Goal: Transaction & Acquisition: Purchase product/service

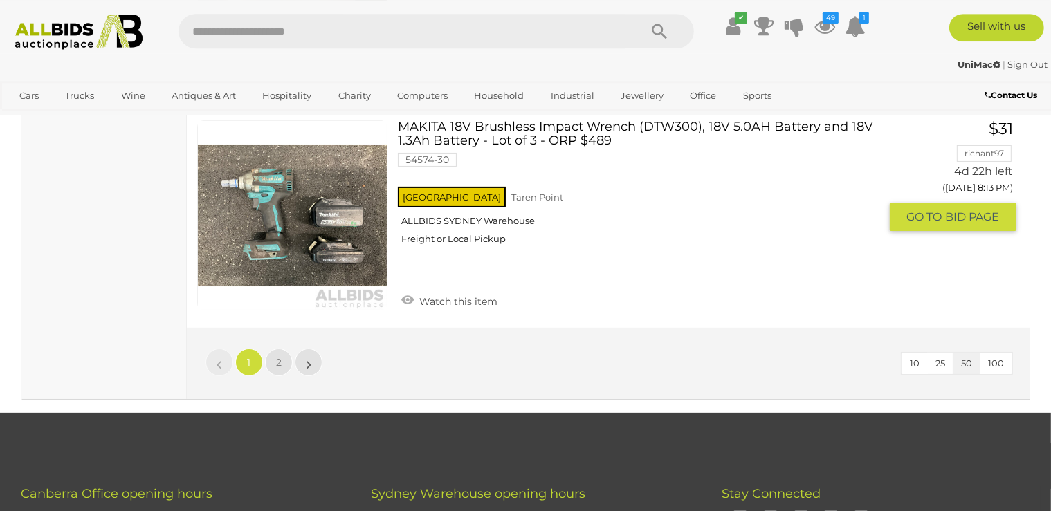
scroll to position [10809, 0]
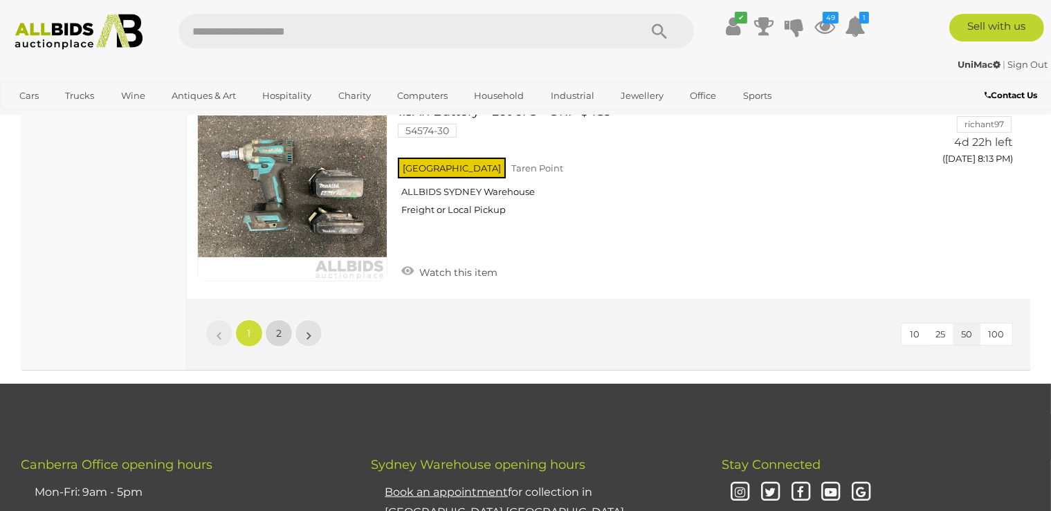
click at [281, 327] on span "2" at bounding box center [279, 333] width 6 height 12
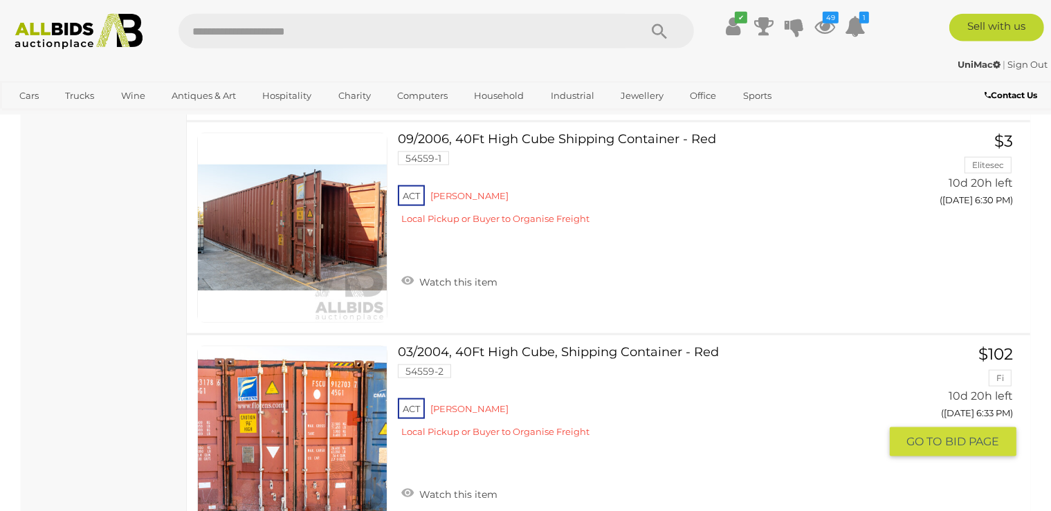
scroll to position [1750, 0]
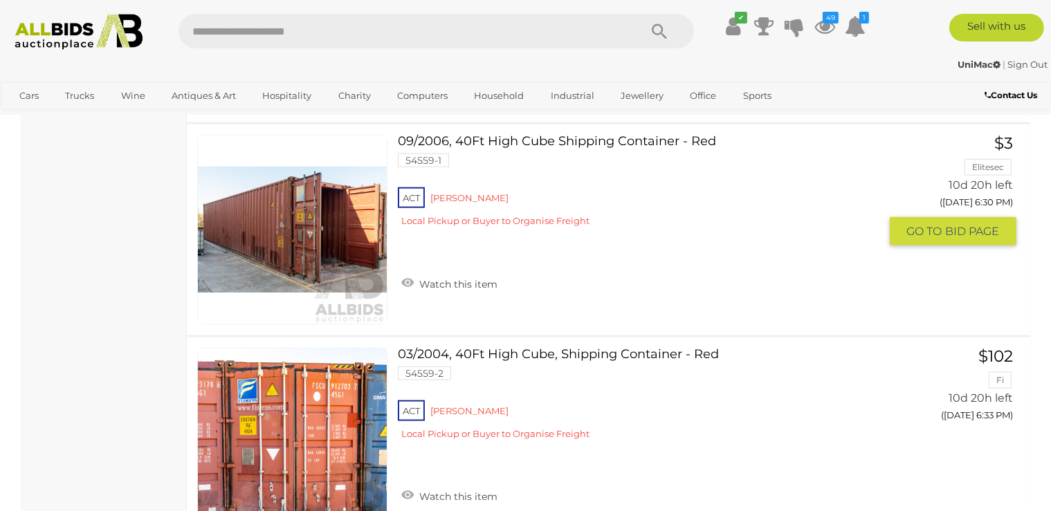
click at [349, 244] on link at bounding box center [292, 230] width 190 height 190
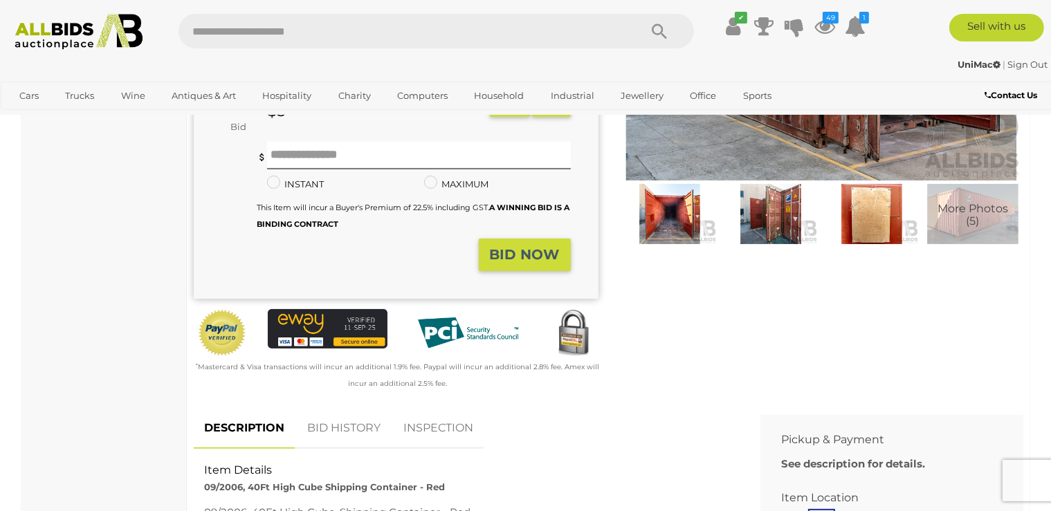
scroll to position [219, 0]
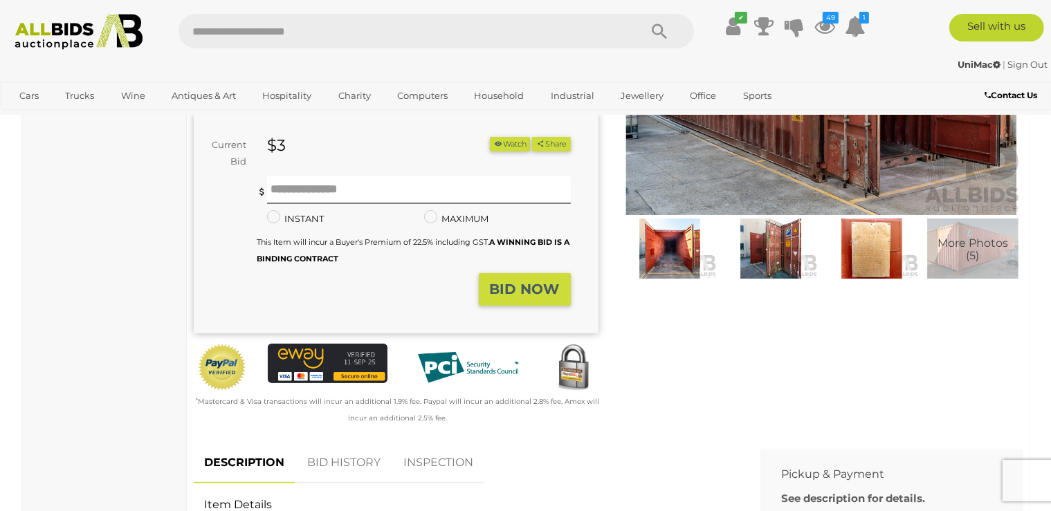
click at [665, 246] on img at bounding box center [670, 249] width 94 height 61
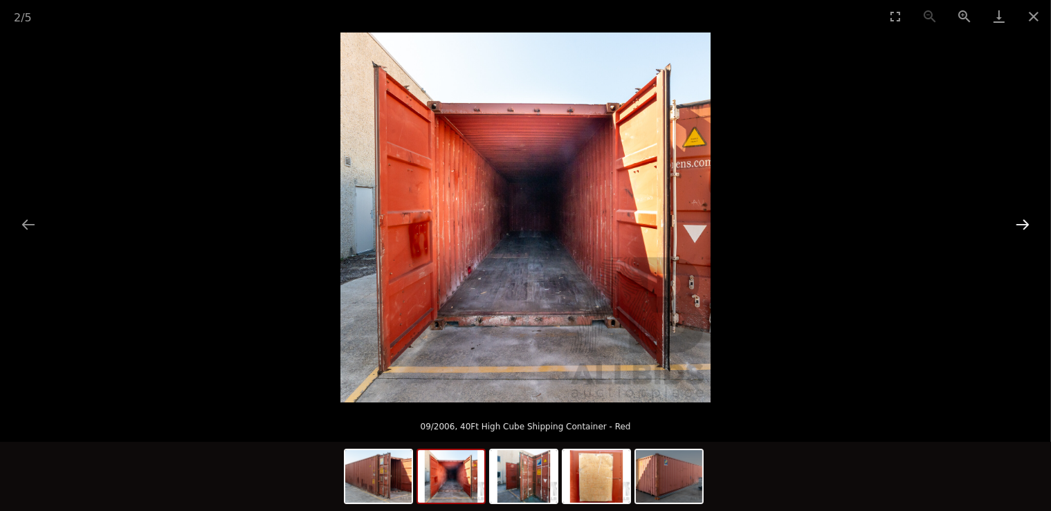
click at [1020, 221] on button "Next slide" at bounding box center [1022, 224] width 29 height 27
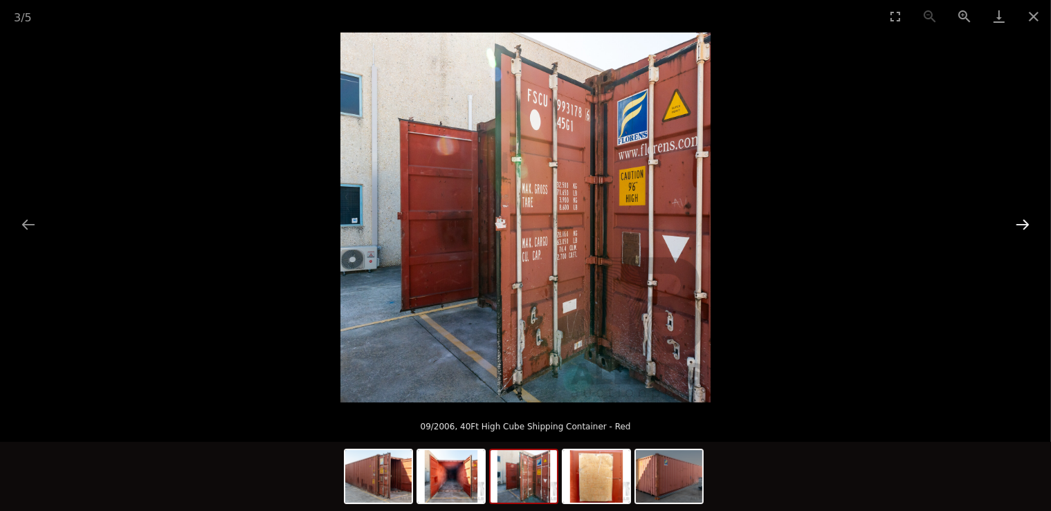
click at [1020, 223] on button "Next slide" at bounding box center [1022, 224] width 29 height 27
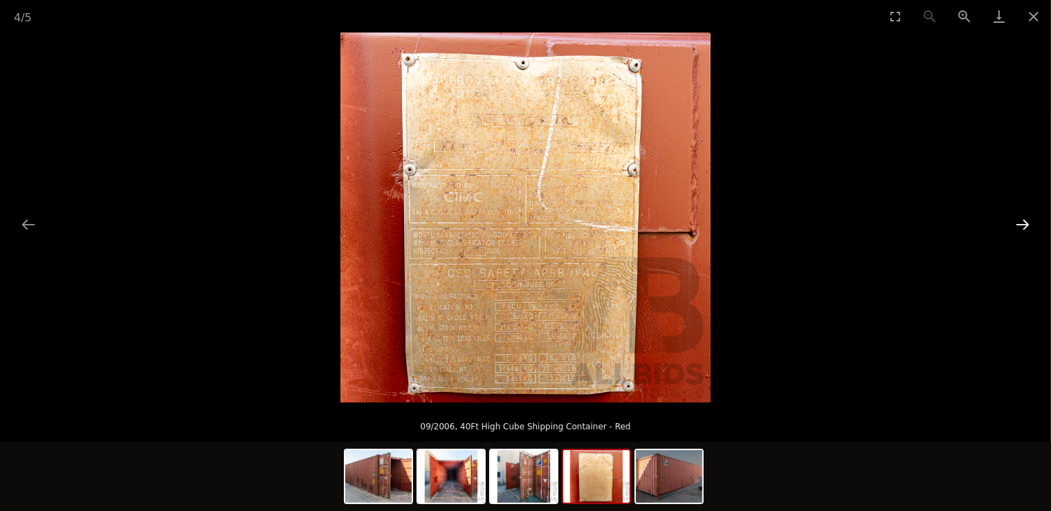
click at [1019, 223] on button "Next slide" at bounding box center [1022, 224] width 29 height 27
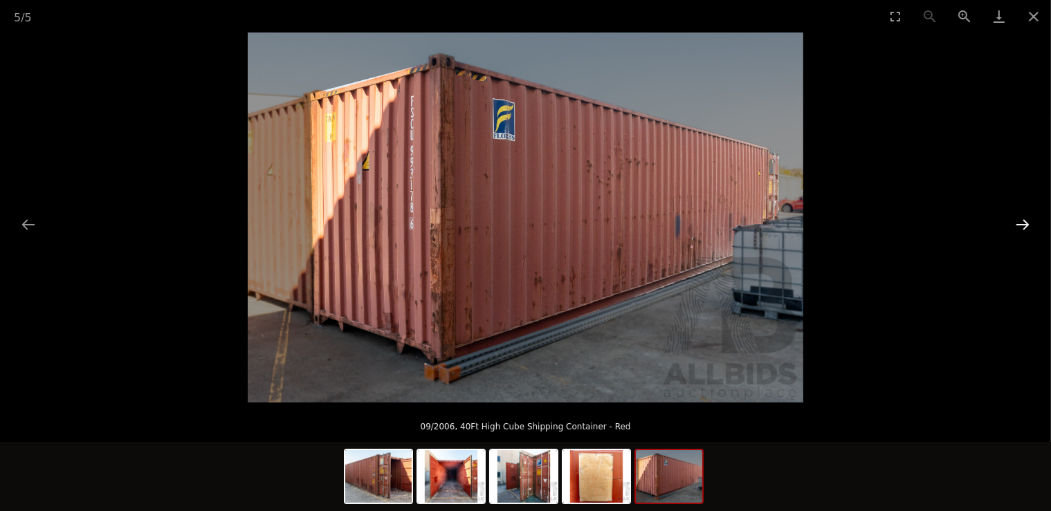
click at [1017, 224] on button "Next slide" at bounding box center [1022, 224] width 29 height 27
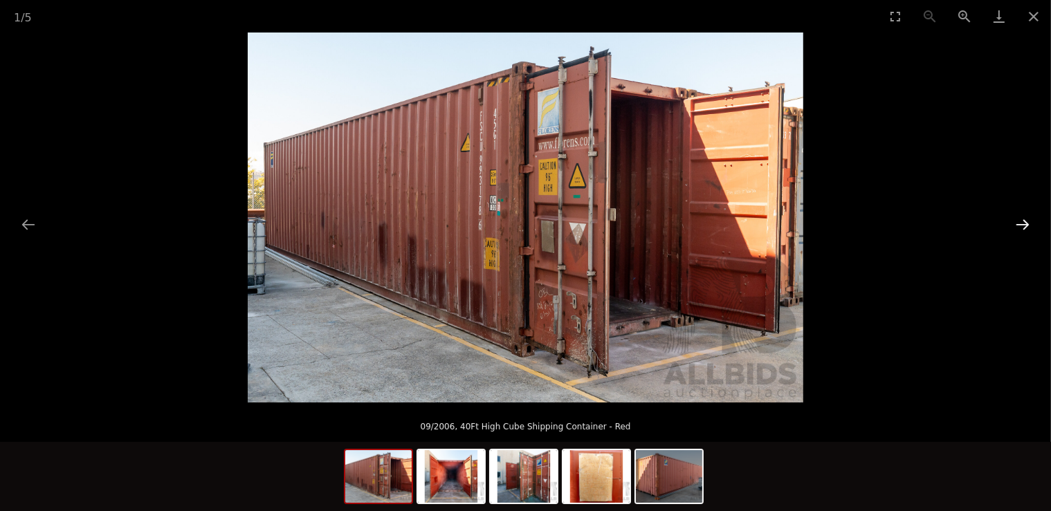
click at [1020, 225] on button "Next slide" at bounding box center [1022, 224] width 29 height 27
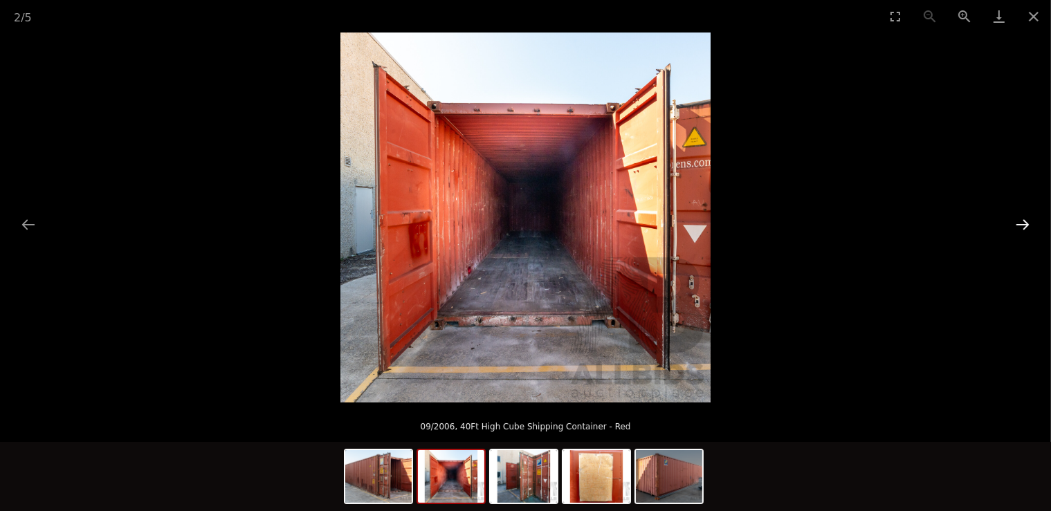
click at [1020, 225] on button "Next slide" at bounding box center [1022, 224] width 29 height 27
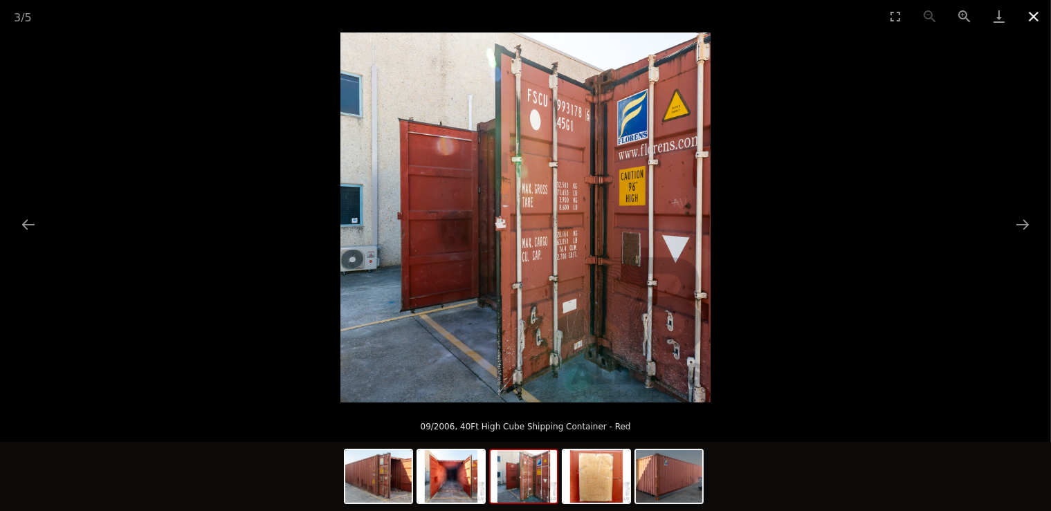
click at [1027, 15] on button "Close gallery" at bounding box center [1033, 16] width 35 height 33
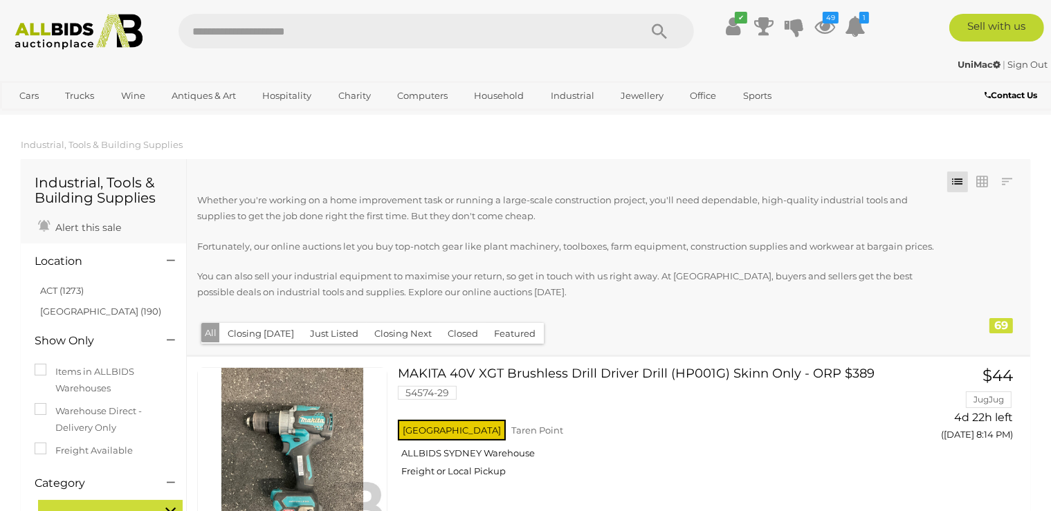
scroll to position [1798, 0]
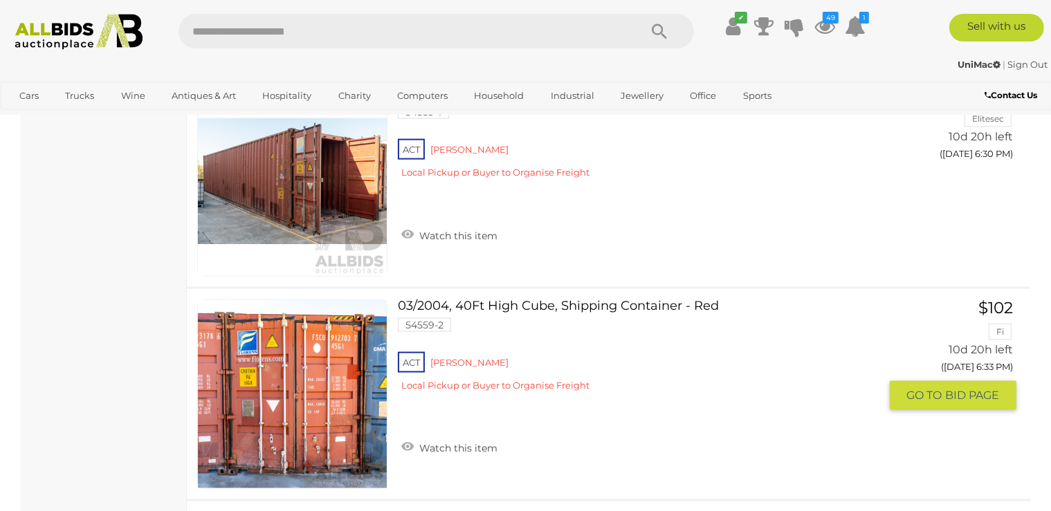
click at [331, 361] on link at bounding box center [292, 394] width 190 height 190
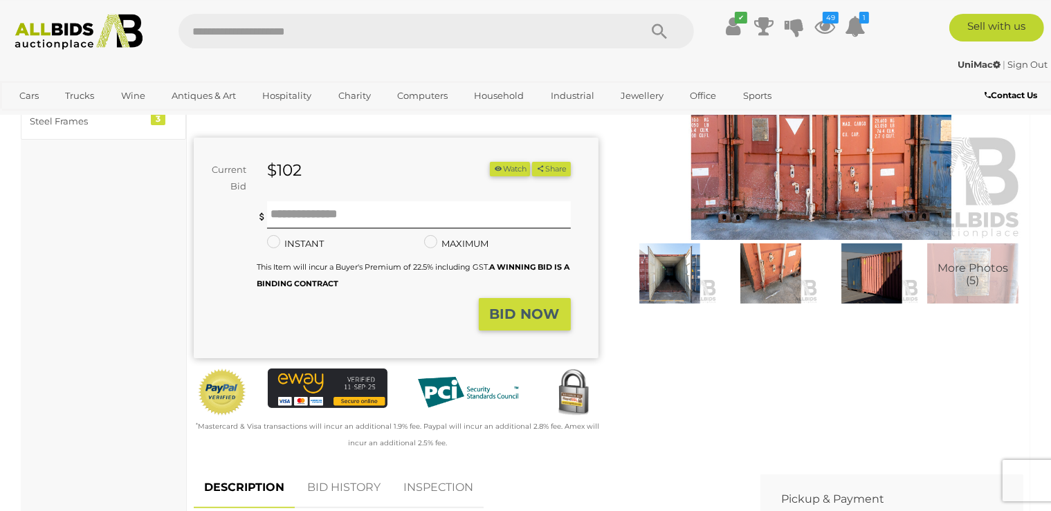
scroll to position [146, 0]
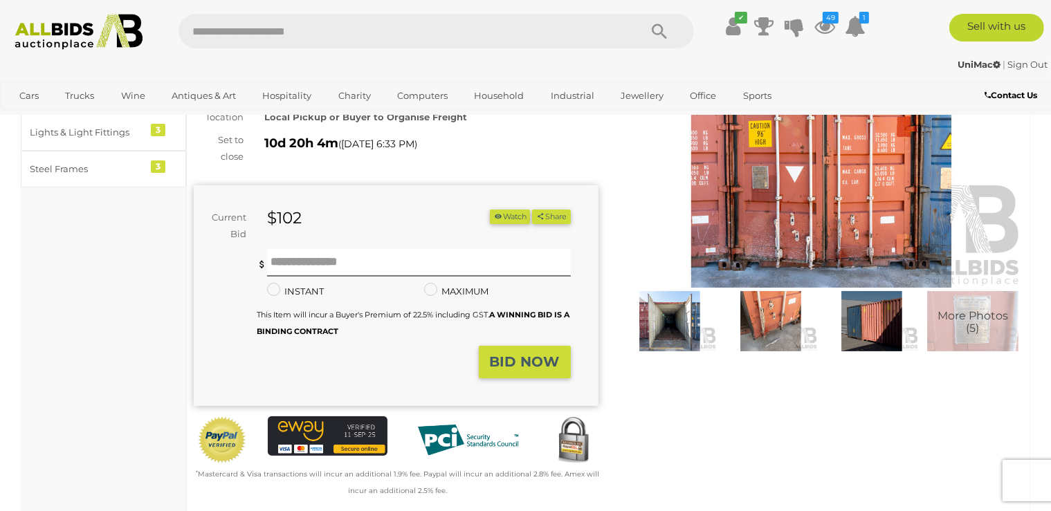
click at [762, 257] on img at bounding box center [821, 157] width 405 height 261
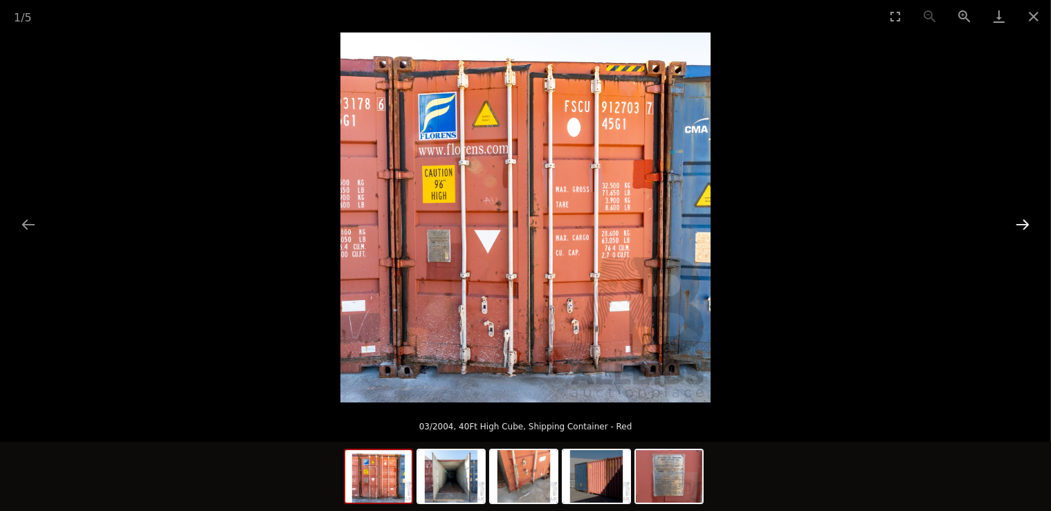
click at [1022, 220] on button "Next slide" at bounding box center [1022, 224] width 29 height 27
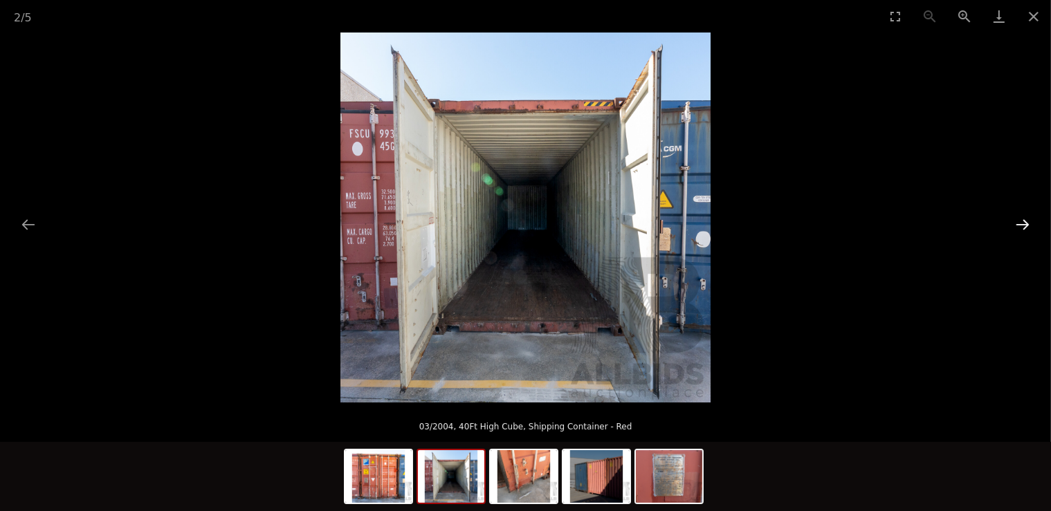
click at [1022, 223] on button "Next slide" at bounding box center [1022, 224] width 29 height 27
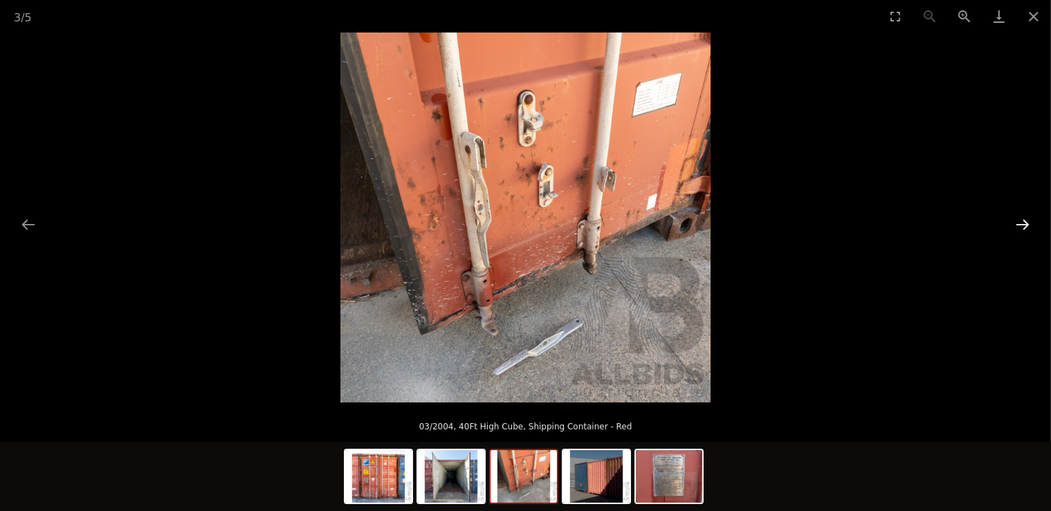
click at [1020, 223] on button "Next slide" at bounding box center [1022, 224] width 29 height 27
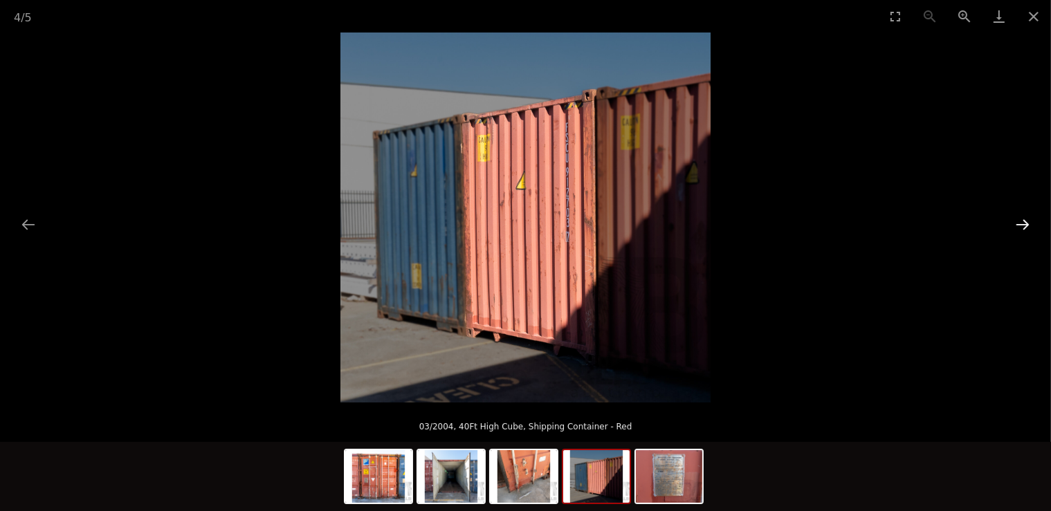
click at [1019, 222] on button "Next slide" at bounding box center [1022, 224] width 29 height 27
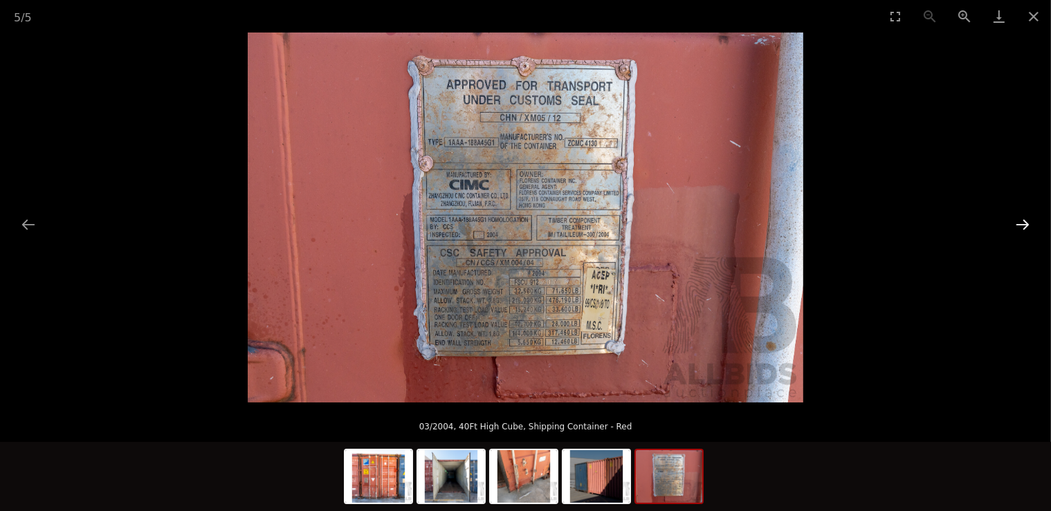
click at [1021, 221] on button "Next slide" at bounding box center [1022, 224] width 29 height 27
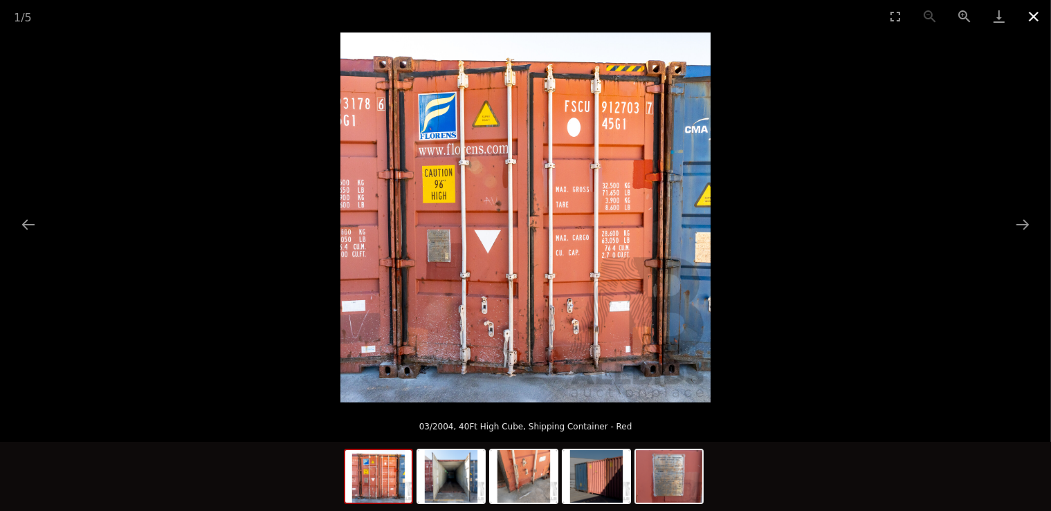
click at [1030, 16] on button "Close gallery" at bounding box center [1033, 16] width 35 height 33
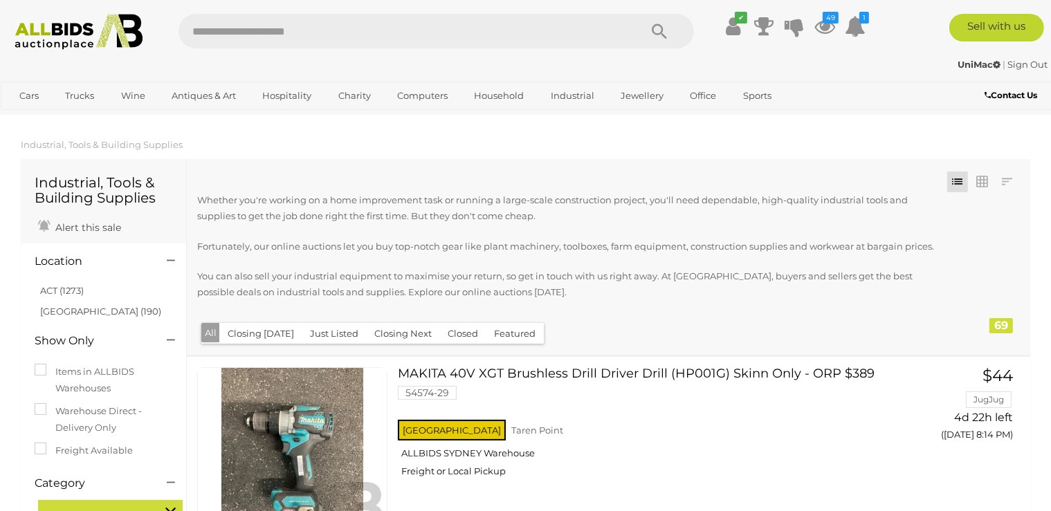
scroll to position [2011, 0]
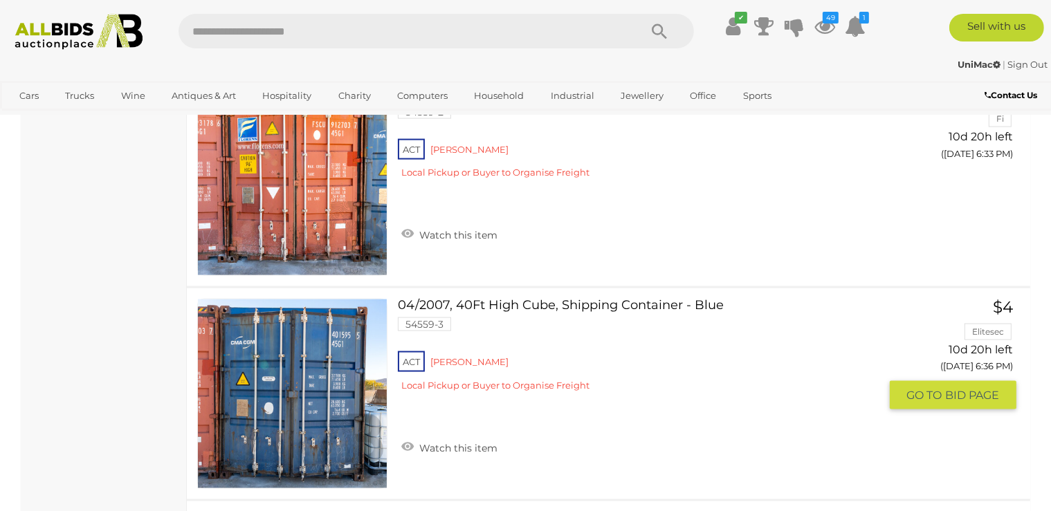
click at [304, 398] on link at bounding box center [292, 394] width 190 height 190
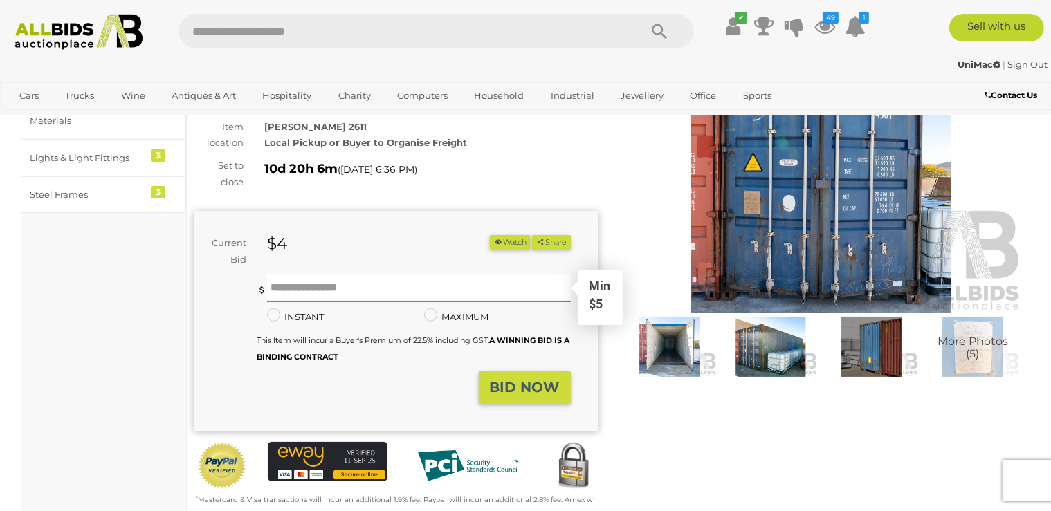
scroll to position [146, 0]
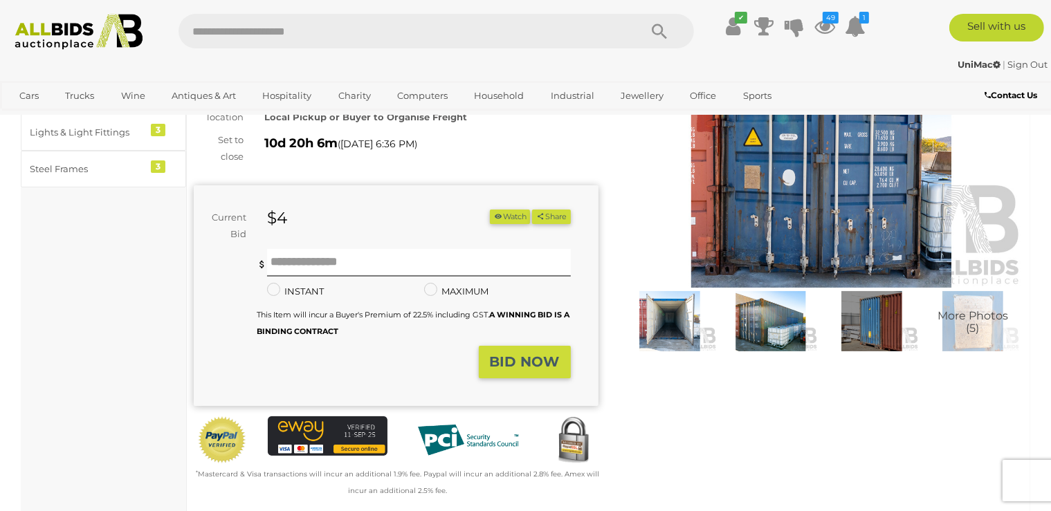
click at [679, 317] on img at bounding box center [670, 321] width 94 height 61
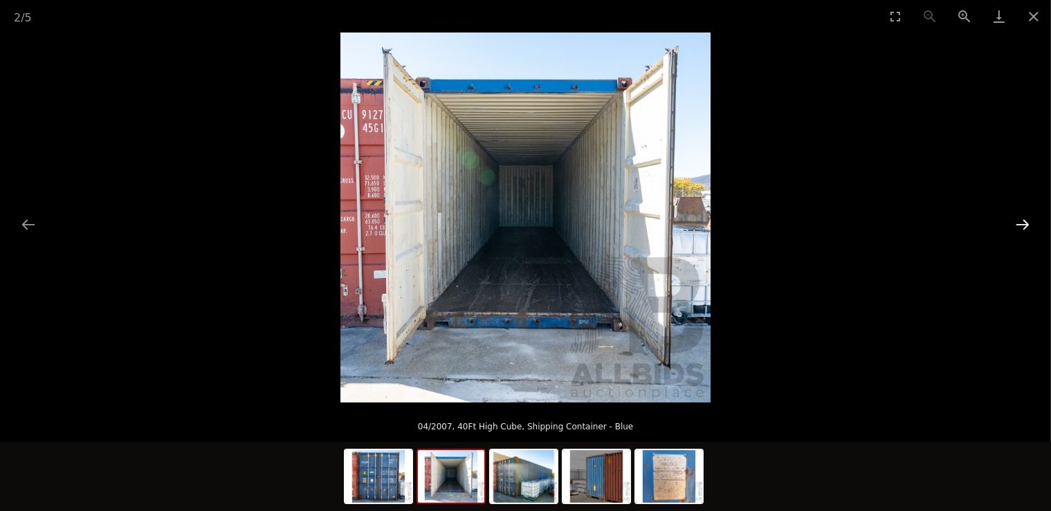
click at [1022, 221] on button "Next slide" at bounding box center [1022, 224] width 29 height 27
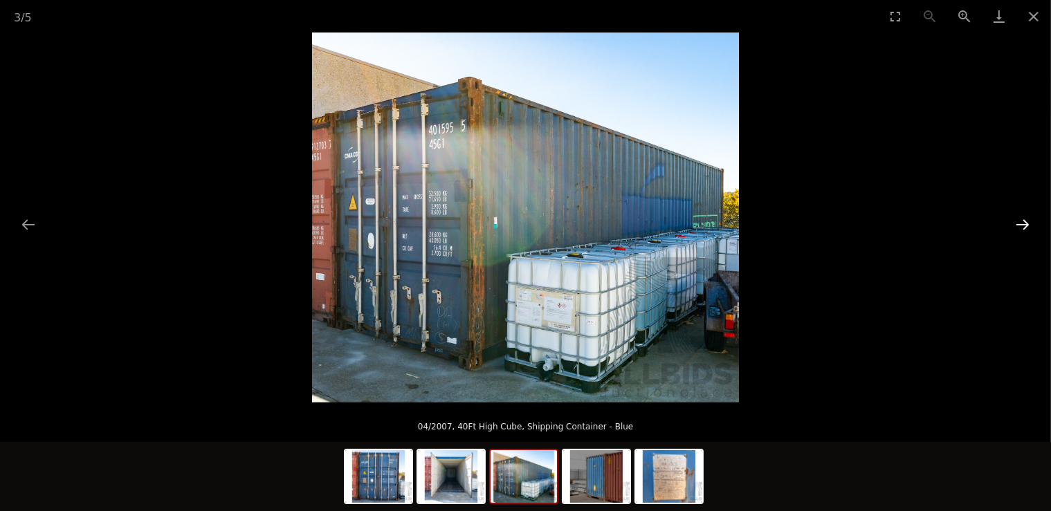
click at [1022, 223] on button "Next slide" at bounding box center [1022, 224] width 29 height 27
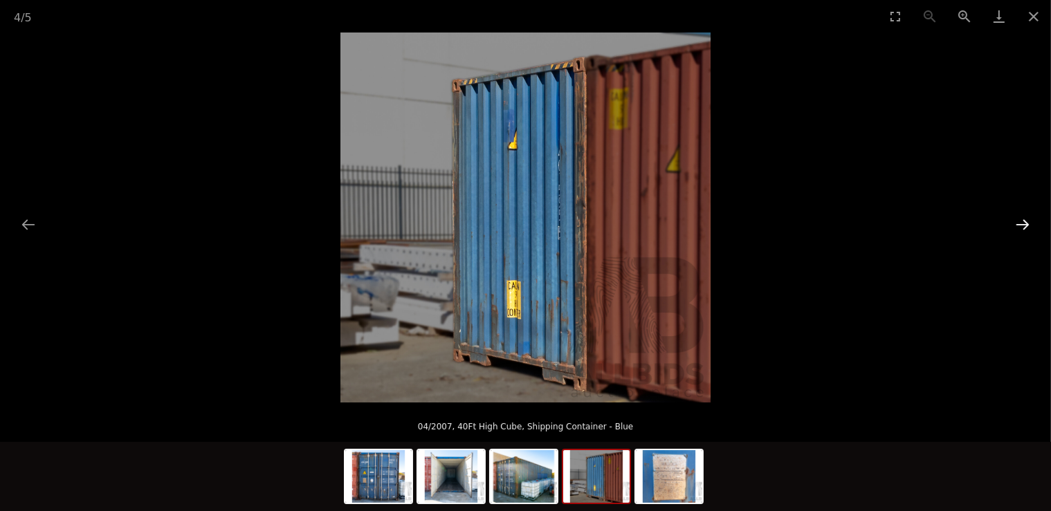
click at [1020, 225] on button "Next slide" at bounding box center [1022, 224] width 29 height 27
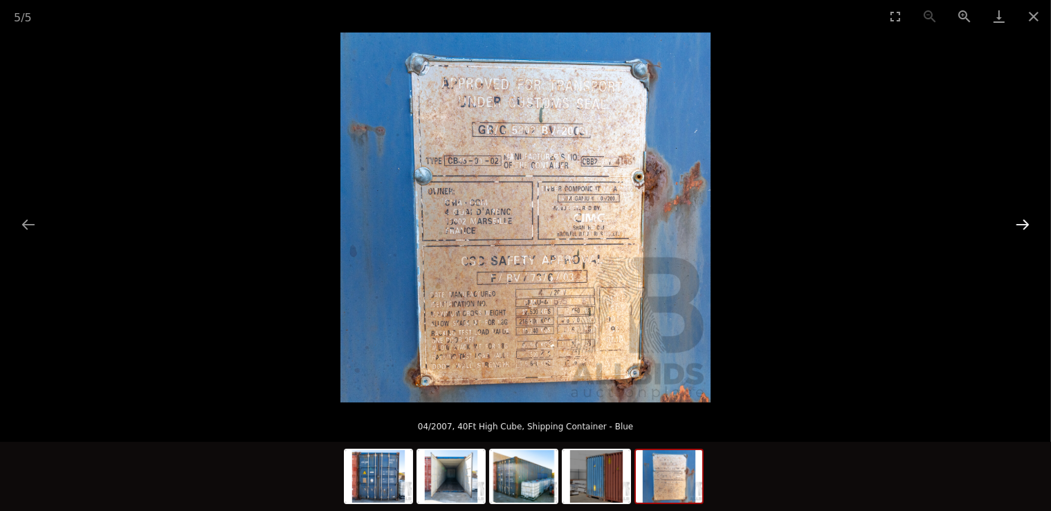
click at [1020, 226] on button "Next slide" at bounding box center [1022, 224] width 29 height 27
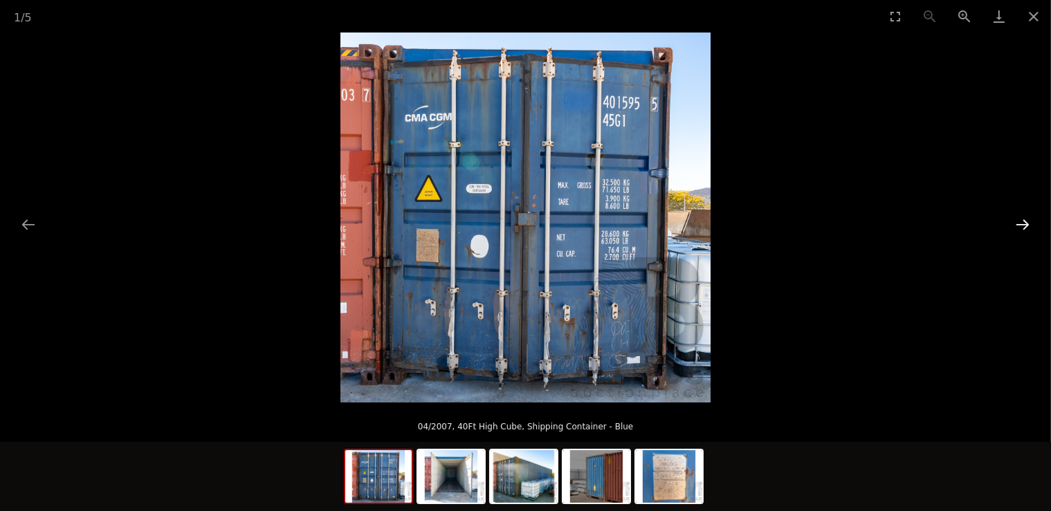
click at [1019, 226] on button "Next slide" at bounding box center [1022, 224] width 29 height 27
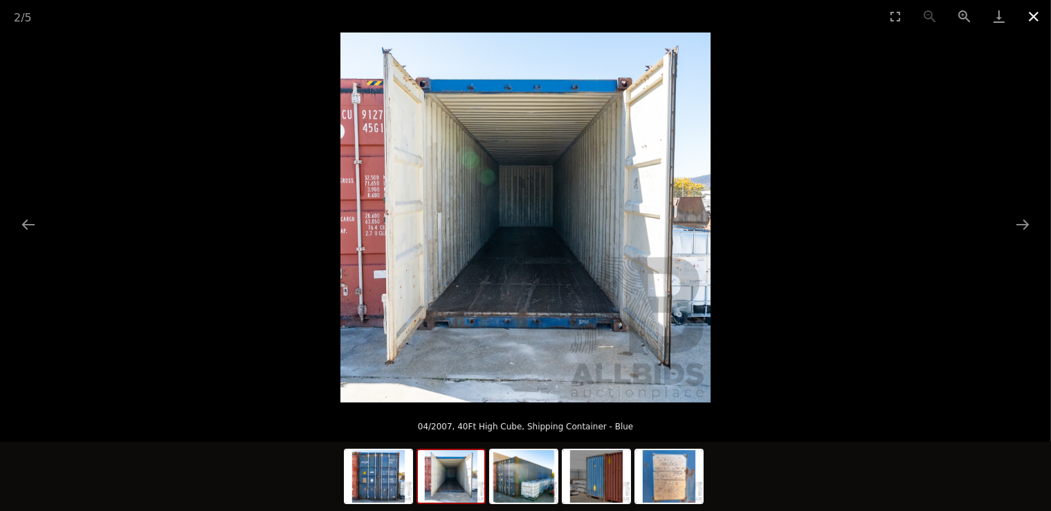
click at [1029, 16] on button "Close gallery" at bounding box center [1033, 16] width 35 height 33
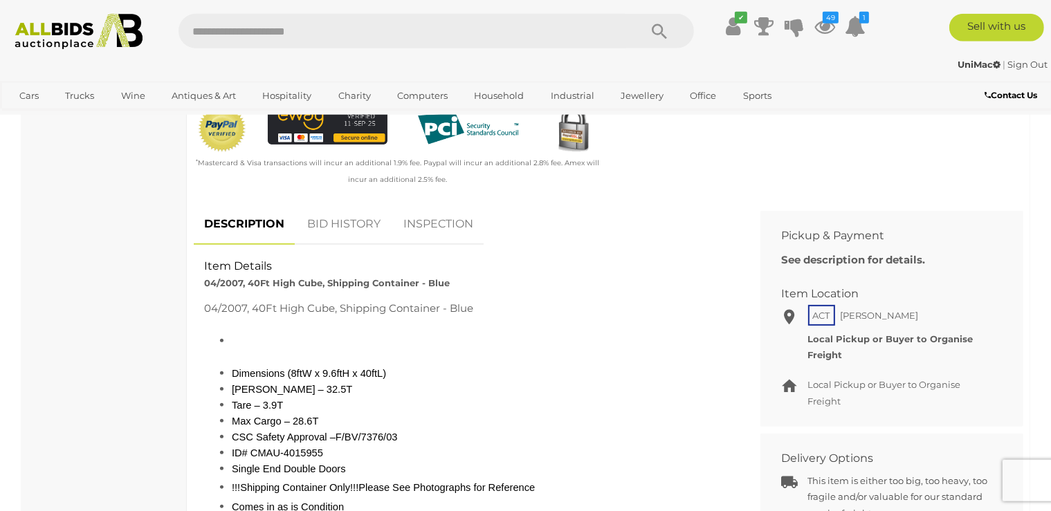
scroll to position [365, 0]
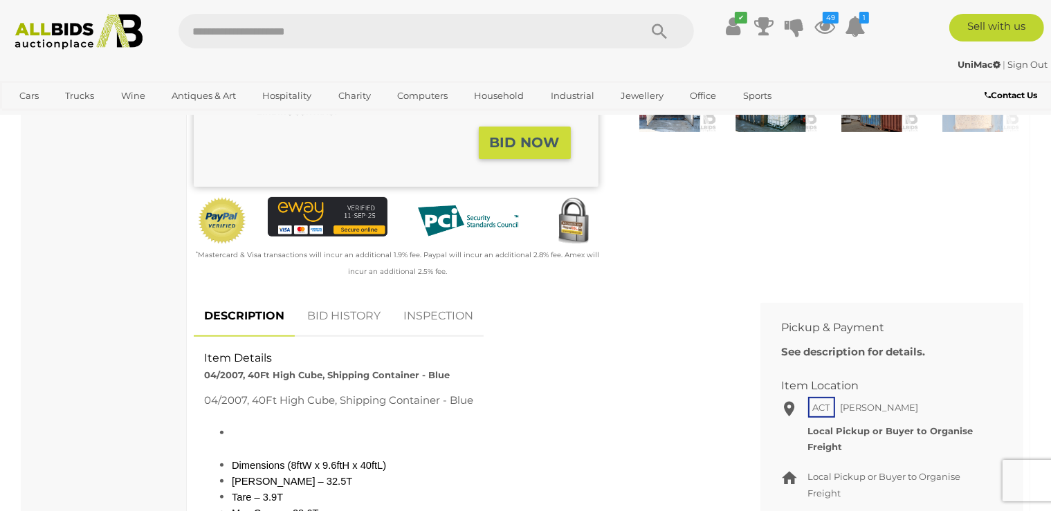
click at [35, 32] on img at bounding box center [79, 32] width 142 height 36
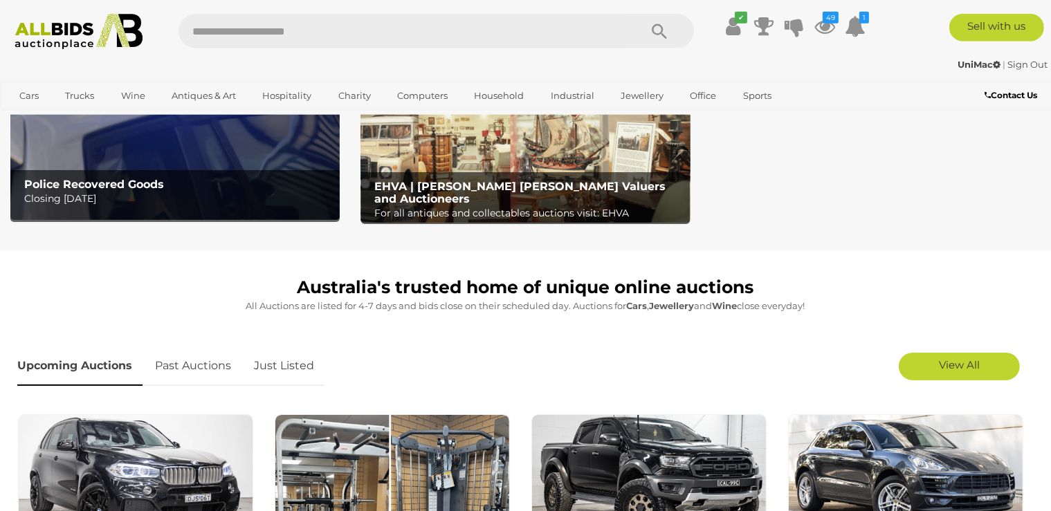
scroll to position [146, 0]
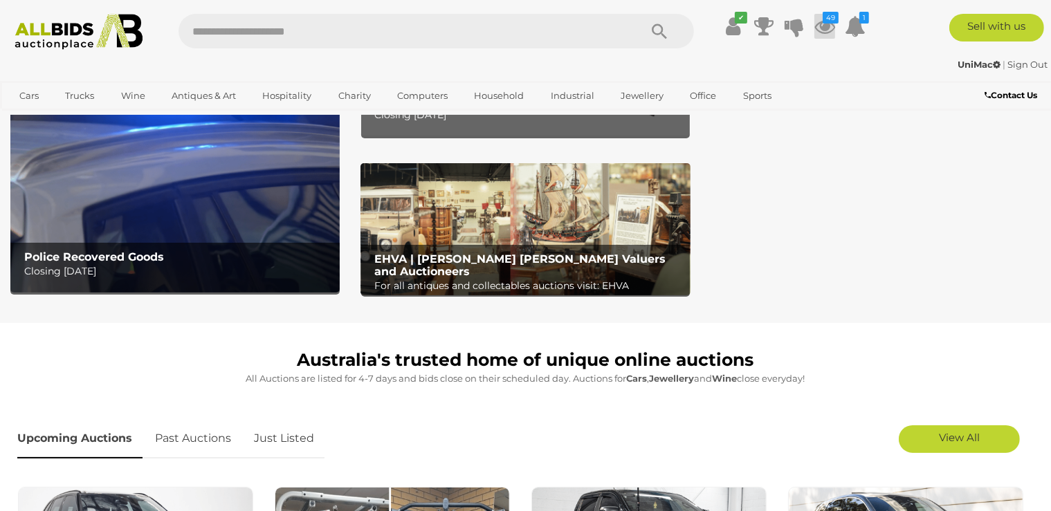
click at [831, 30] on icon at bounding box center [824, 26] width 21 height 25
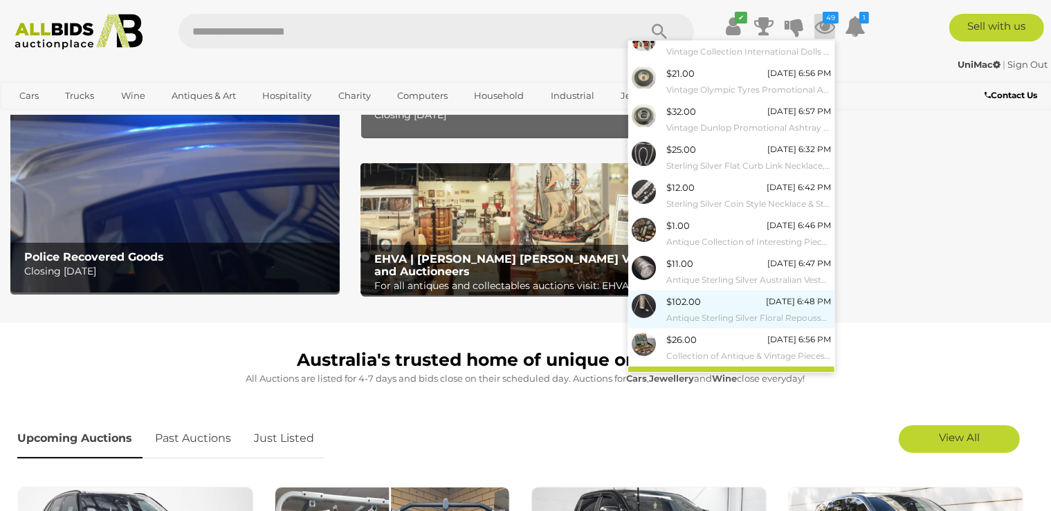
scroll to position [108, 0]
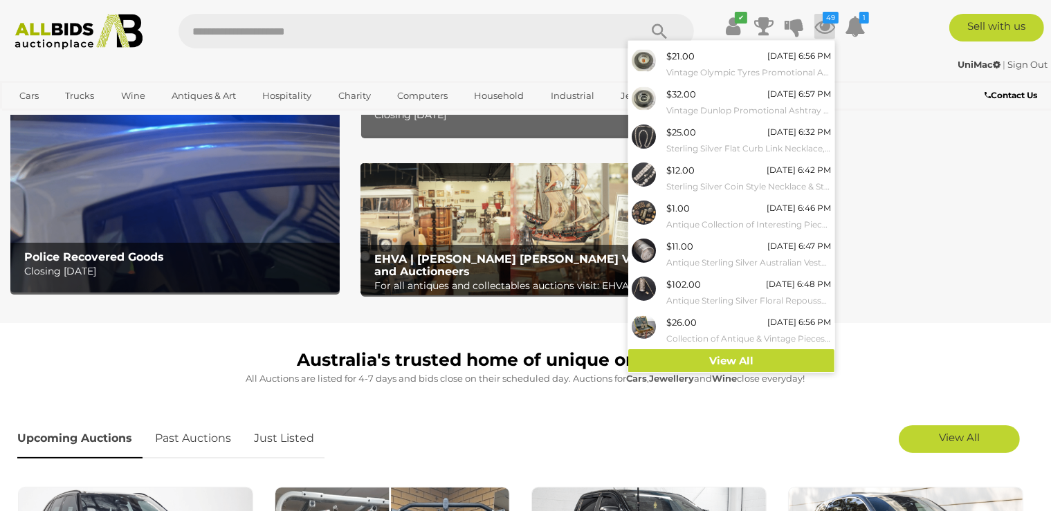
click at [958, 178] on div "Police Recovered Goods Closing [DATE] Computers & IT Auction Closing [DATE]" at bounding box center [525, 155] width 1051 height 305
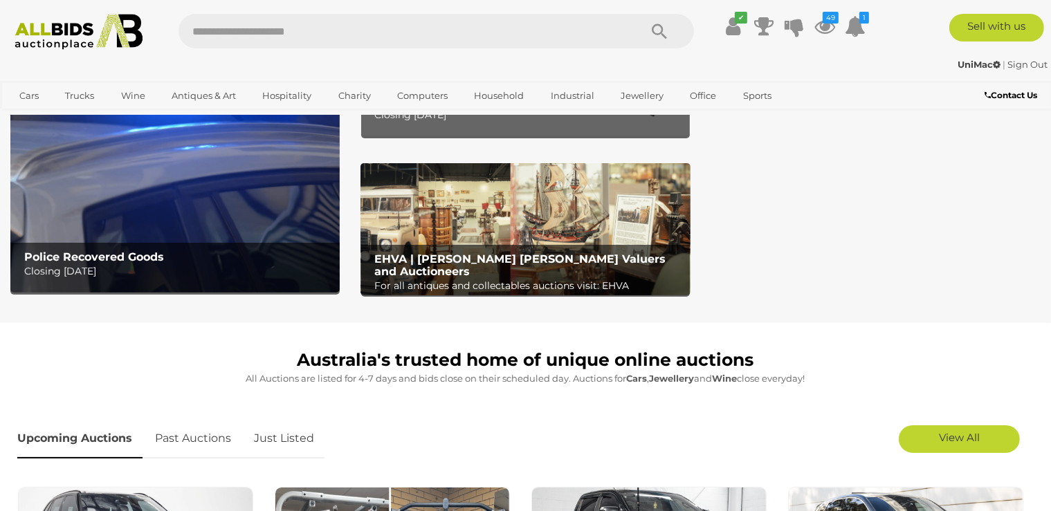
click at [1022, 68] on link "Sign Out" at bounding box center [1027, 64] width 40 height 11
